Goal: Check status: Check status

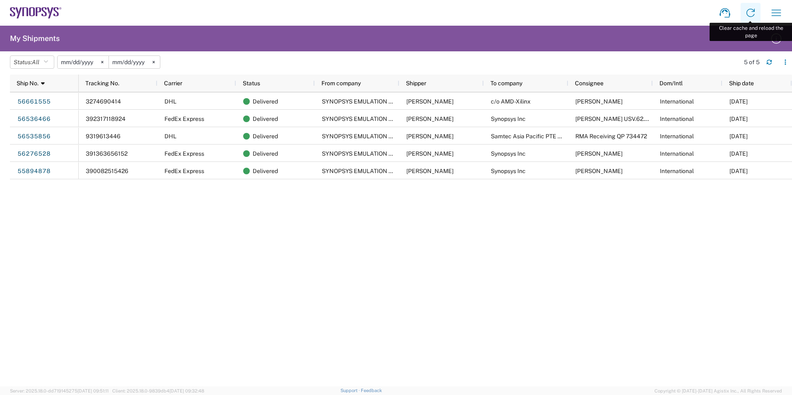
click at [754, 19] on icon at bounding box center [750, 12] width 13 height 13
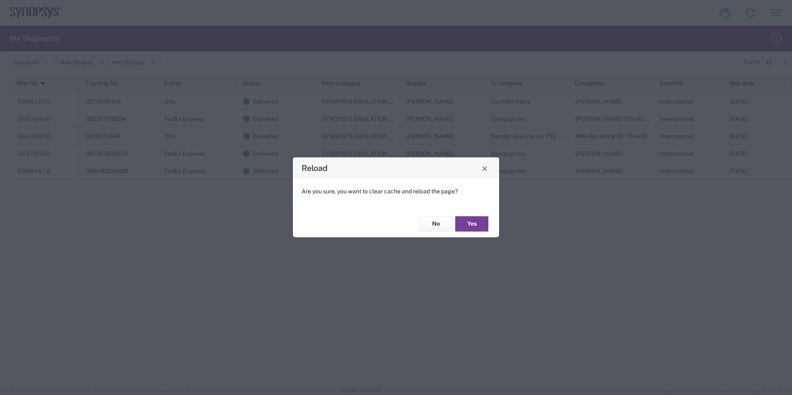
click at [476, 227] on button "Yes" at bounding box center [472, 223] width 33 height 15
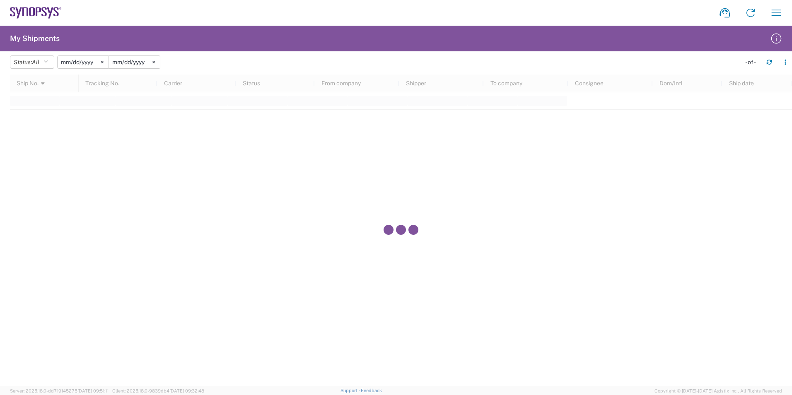
click at [107, 62] on svg-icon at bounding box center [102, 62] width 12 height 12
click at [155, 59] on svg-icon at bounding box center [154, 62] width 12 height 12
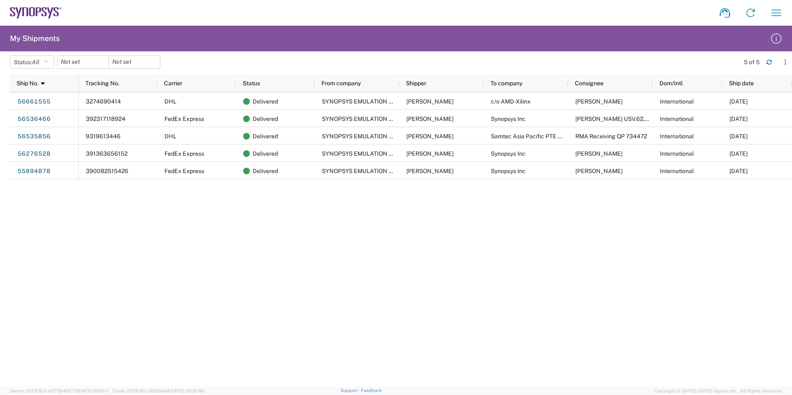
click at [356, 283] on div "3274690414 DHL Delivered SYNOPSYS EMULATION AND VERIFICATION [PERSON_NAME] c/o …" at bounding box center [436, 239] width 714 height 294
click at [775, 14] on icon "button" at bounding box center [776, 12] width 13 height 13
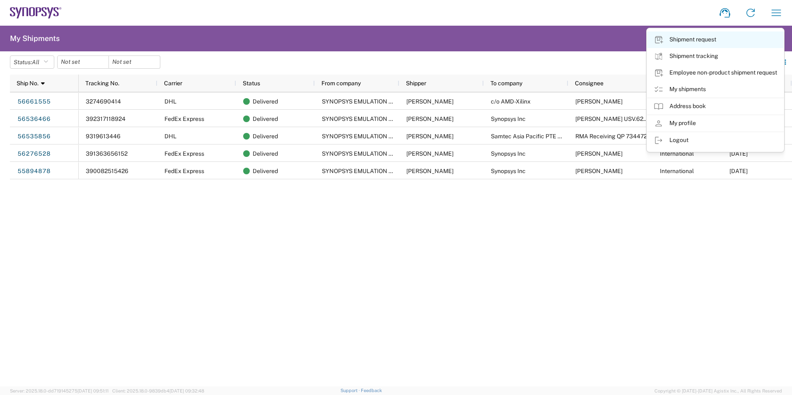
click at [701, 42] on link "Shipment request" at bounding box center [715, 40] width 137 height 17
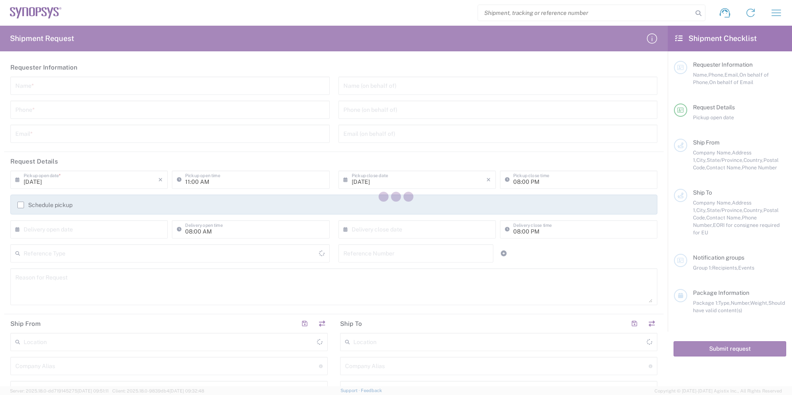
type input "[GEOGRAPHIC_DATA]"
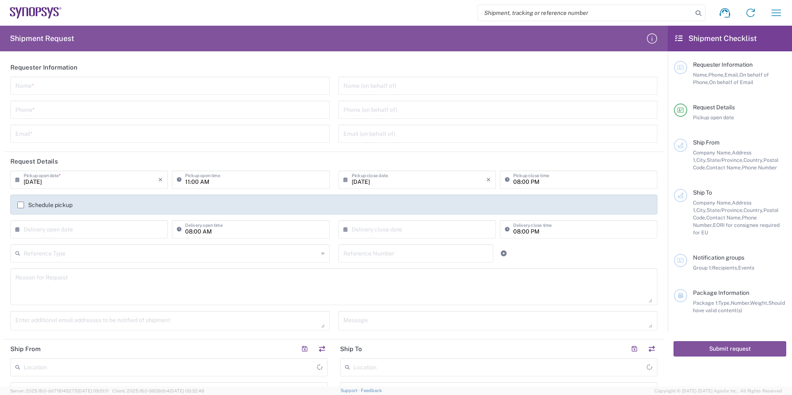
type input "[GEOGRAPHIC_DATA]"
click at [784, 15] on button "button" at bounding box center [777, 13] width 20 height 20
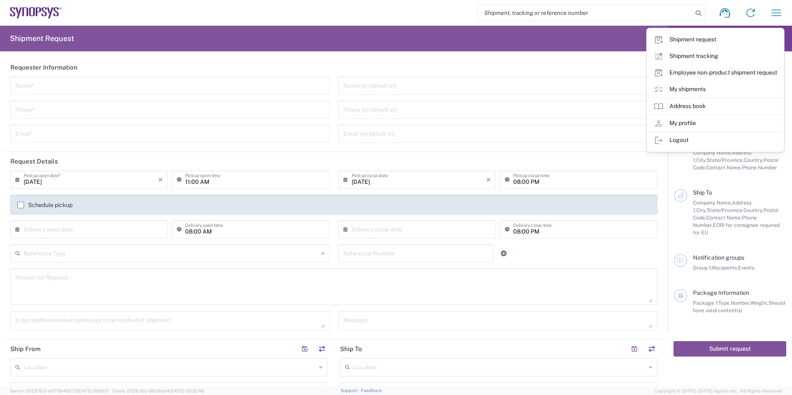
click at [628, 41] on agx-form-header "Shipment Request" at bounding box center [334, 39] width 668 height 26
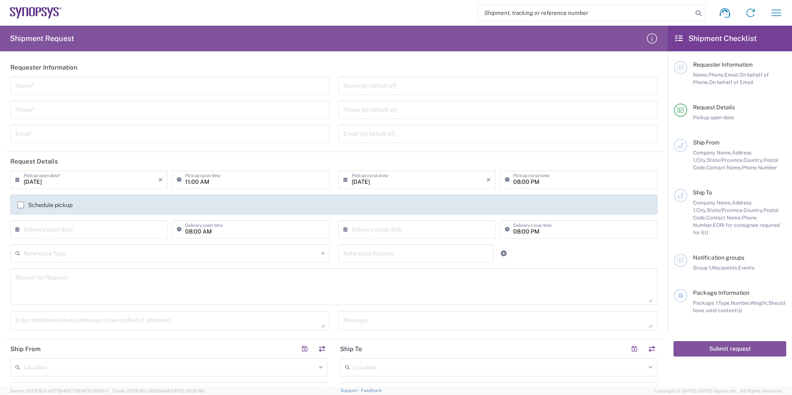
click at [601, 7] on input "search" at bounding box center [585, 13] width 215 height 16
paste input "56776400"
type input "56776400"
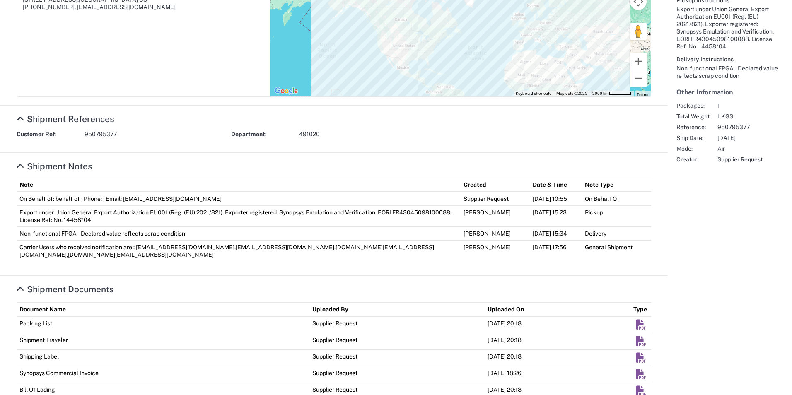
scroll to position [304, 0]
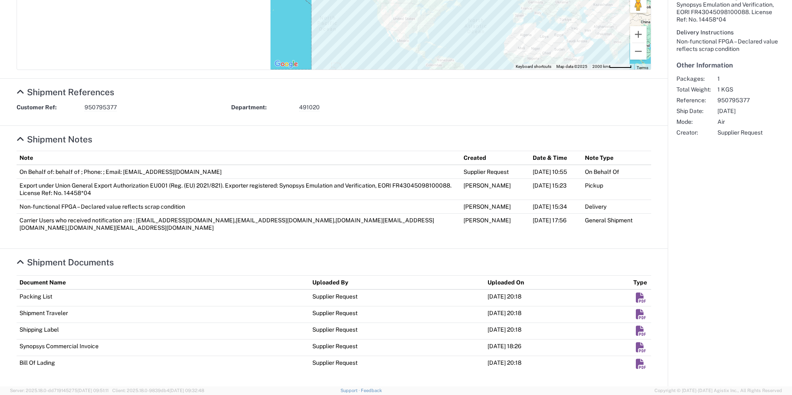
click at [636, 294] on em "Shipment Documents" at bounding box center [641, 298] width 10 height 10
click at [636, 332] on em "Shipment Documents" at bounding box center [641, 331] width 10 height 10
click at [636, 350] on em "Shipment Documents" at bounding box center [641, 348] width 10 height 10
click at [636, 333] on em "Shipment Documents" at bounding box center [641, 331] width 10 height 10
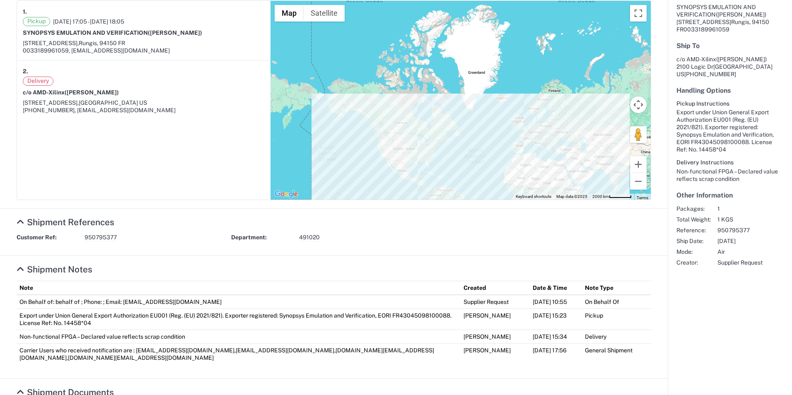
scroll to position [262, 0]
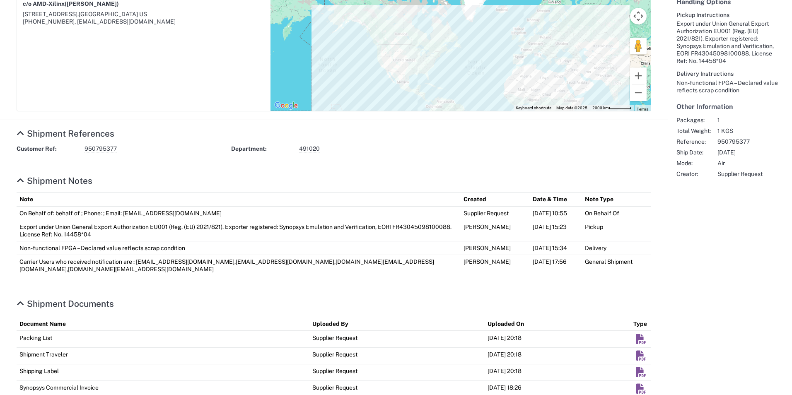
click at [636, 376] on em "Shipment Documents" at bounding box center [641, 373] width 10 height 10
